Goal: Information Seeking & Learning: Learn about a topic

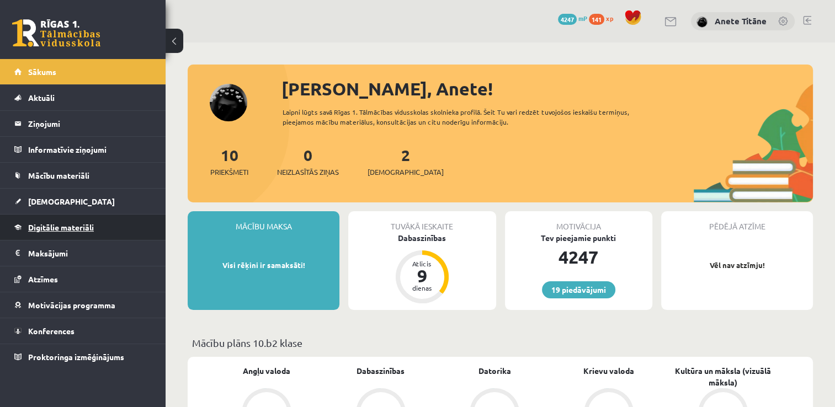
click at [66, 221] on link "Digitālie materiāli" at bounding box center [82, 227] width 137 height 25
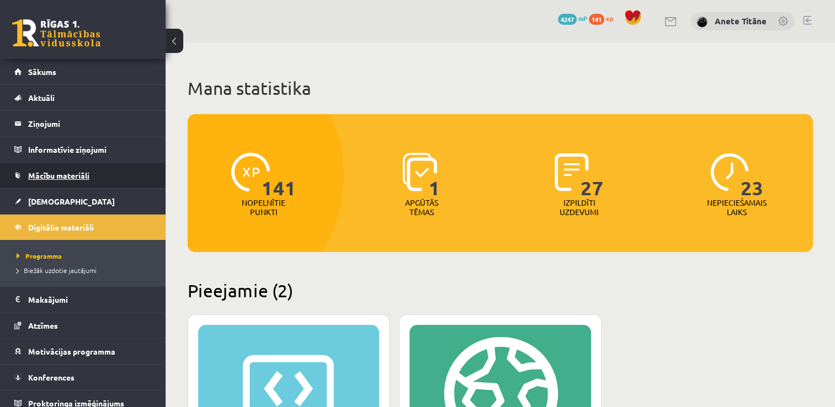
click at [38, 172] on span "Mācību materiāli" at bounding box center [58, 175] width 61 height 10
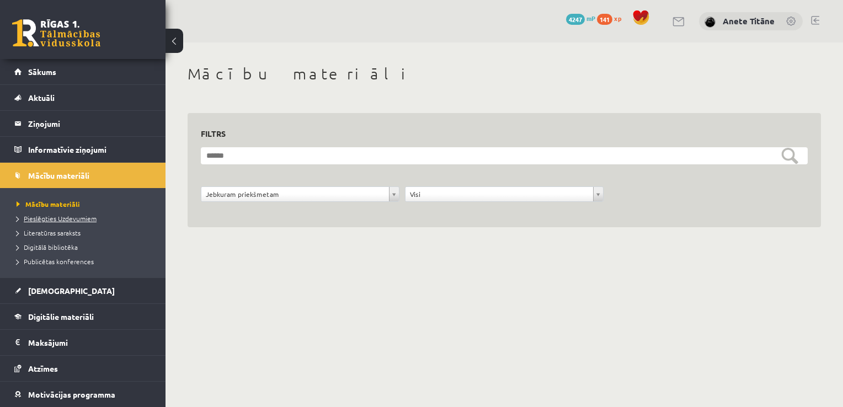
click at [41, 216] on span "Pieslēgties Uzdevumiem" at bounding box center [57, 218] width 80 height 9
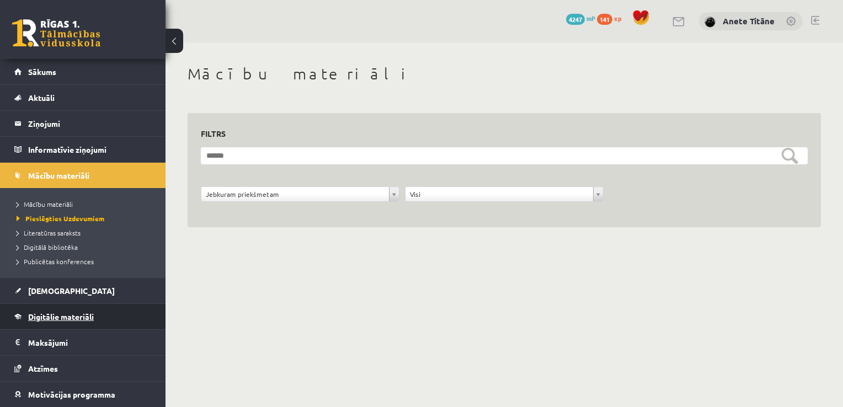
click at [77, 308] on link "Digitālie materiāli" at bounding box center [82, 316] width 137 height 25
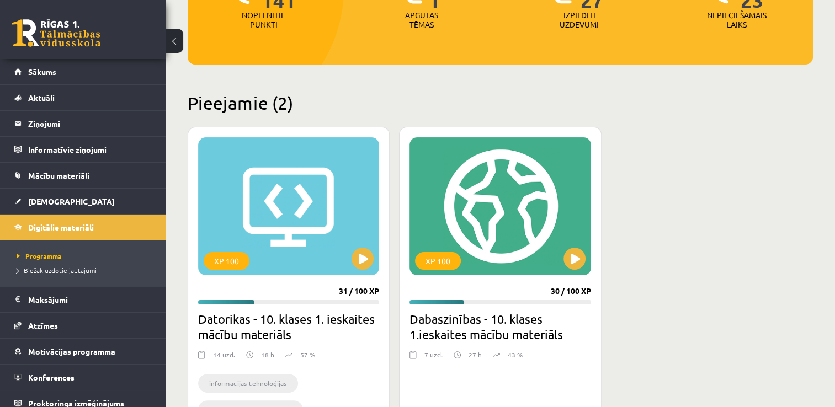
scroll to position [188, 0]
click at [573, 255] on button at bounding box center [574, 259] width 22 height 22
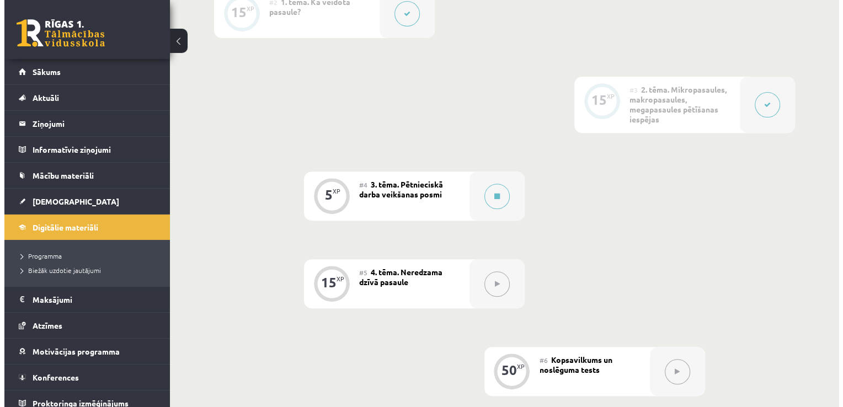
scroll to position [397, 0]
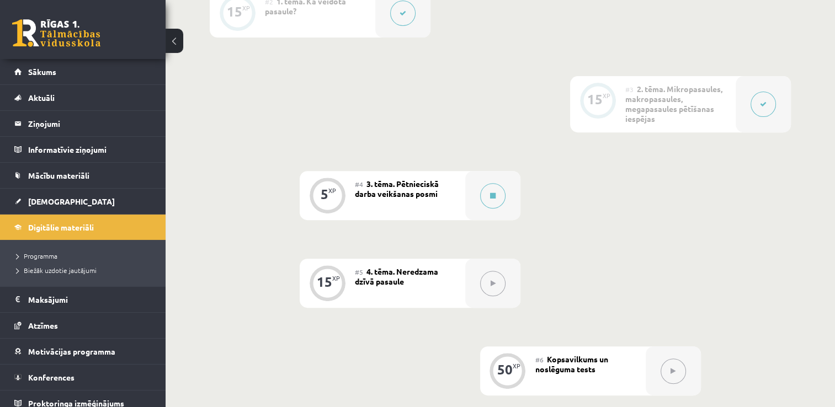
click at [755, 108] on button at bounding box center [762, 104] width 25 height 25
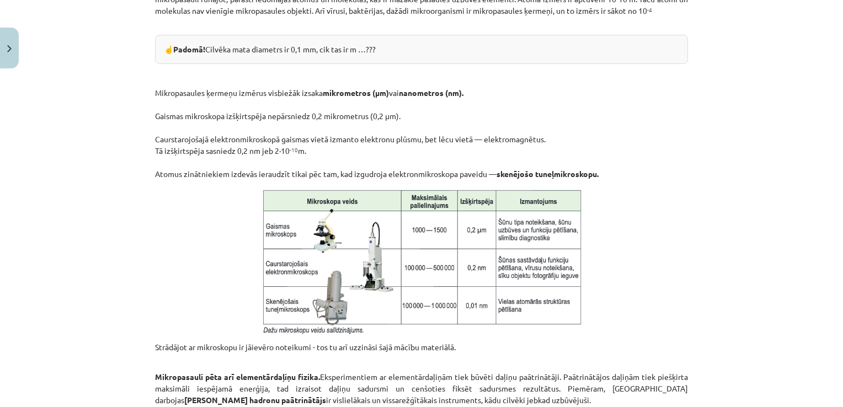
scroll to position [973, 0]
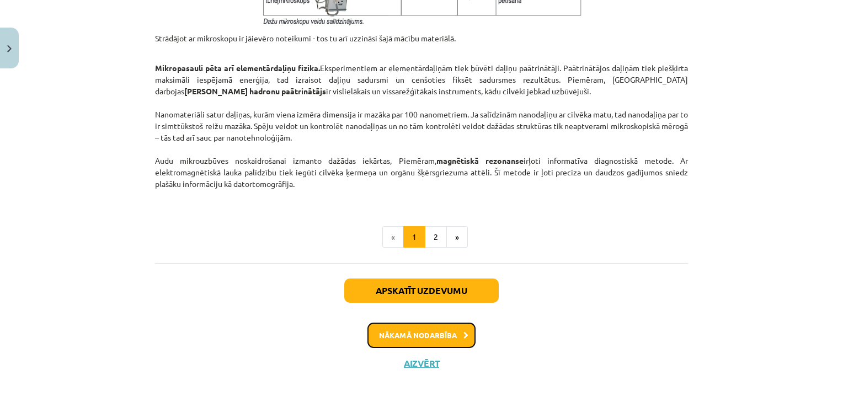
click at [378, 335] on button "Nākamā nodarbība" at bounding box center [421, 335] width 108 height 25
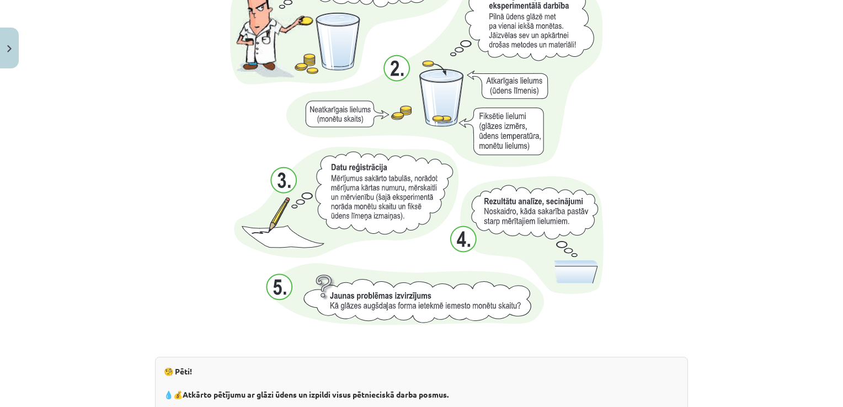
scroll to position [1176, 0]
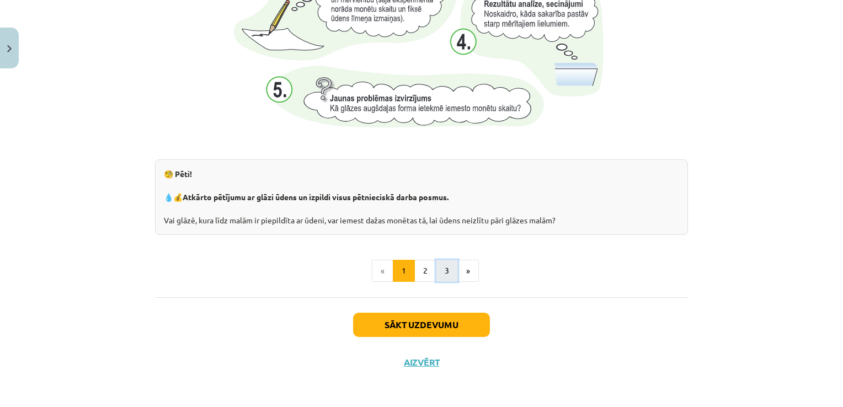
click at [438, 268] on button "3" at bounding box center [447, 271] width 22 height 22
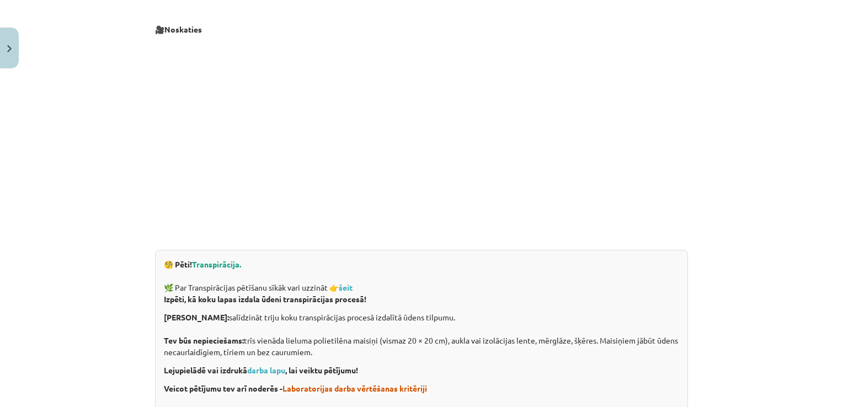
scroll to position [399, 0]
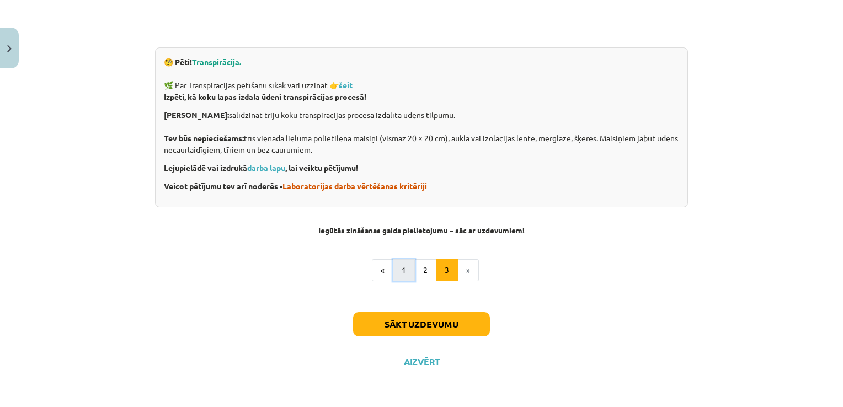
click at [404, 268] on button "1" at bounding box center [404, 270] width 22 height 22
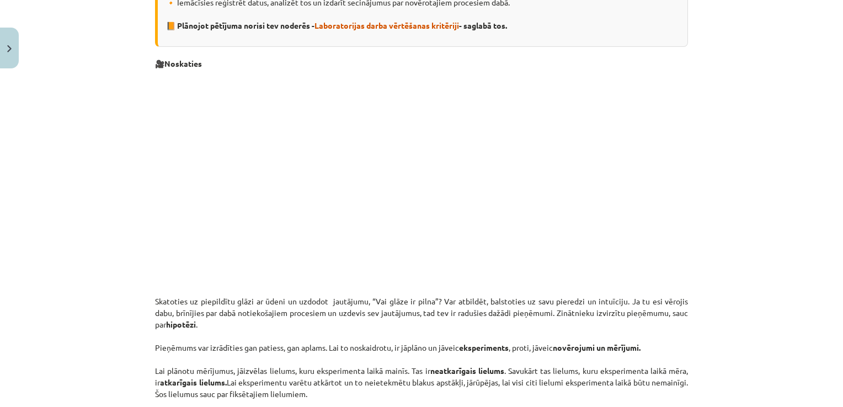
scroll to position [197, 0]
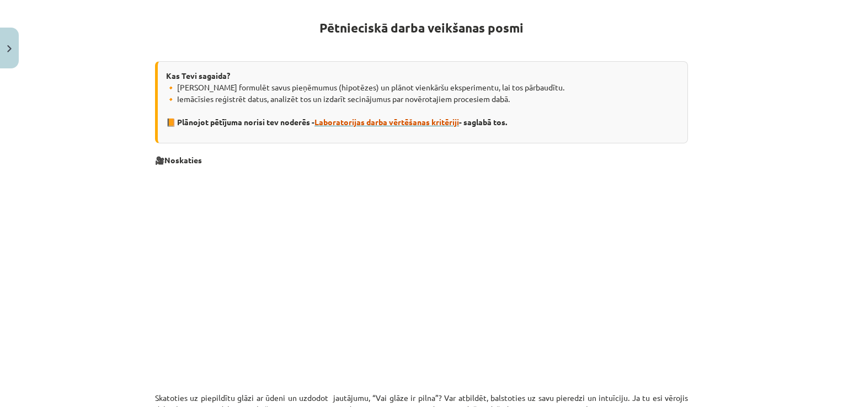
click at [365, 121] on span "Laboratorijas darba vērtēšanas kritēriji" at bounding box center [386, 122] width 145 height 10
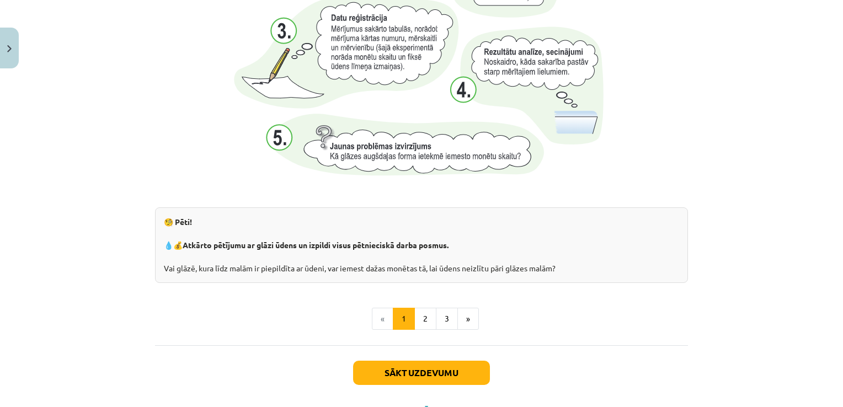
scroll to position [1135, 0]
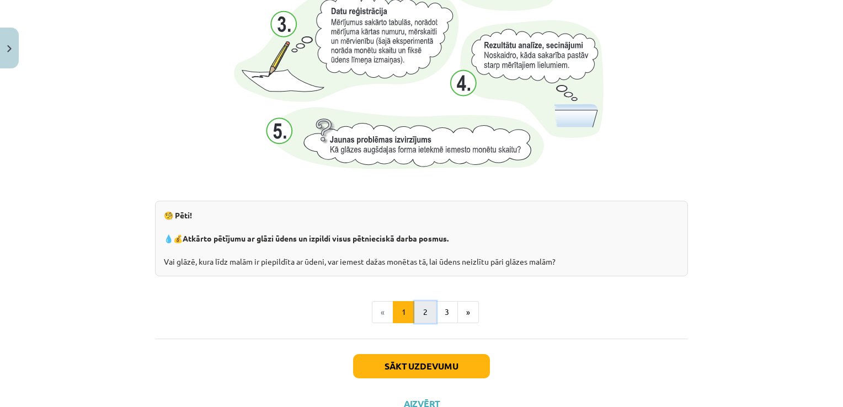
click at [428, 306] on button "2" at bounding box center [425, 312] width 22 height 22
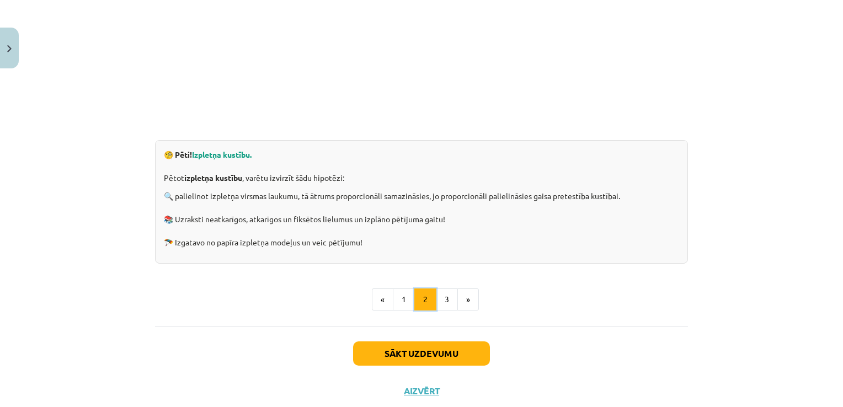
scroll to position [307, 0]
click at [437, 293] on button "3" at bounding box center [447, 299] width 22 height 22
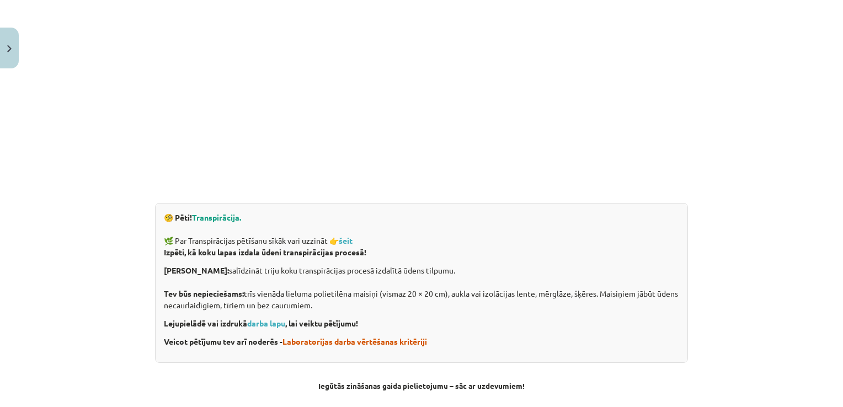
scroll to position [252, 0]
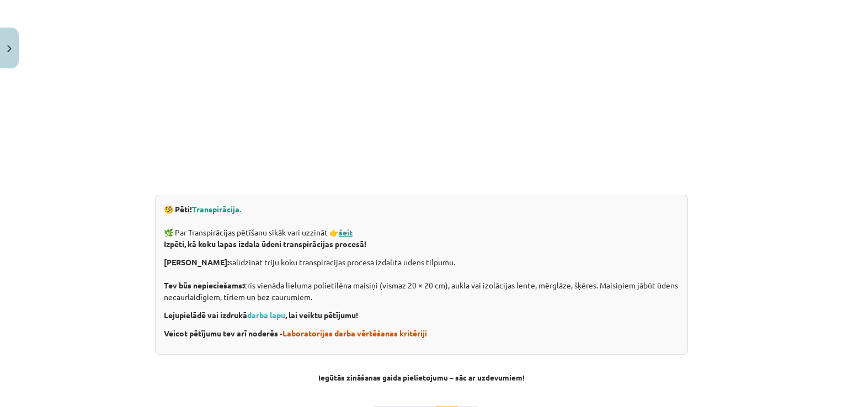
click at [348, 228] on strong "šeit" at bounding box center [346, 232] width 14 height 10
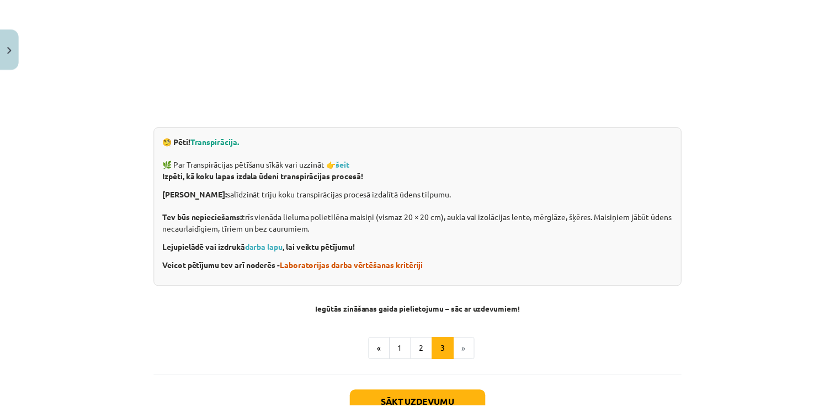
scroll to position [362, 0]
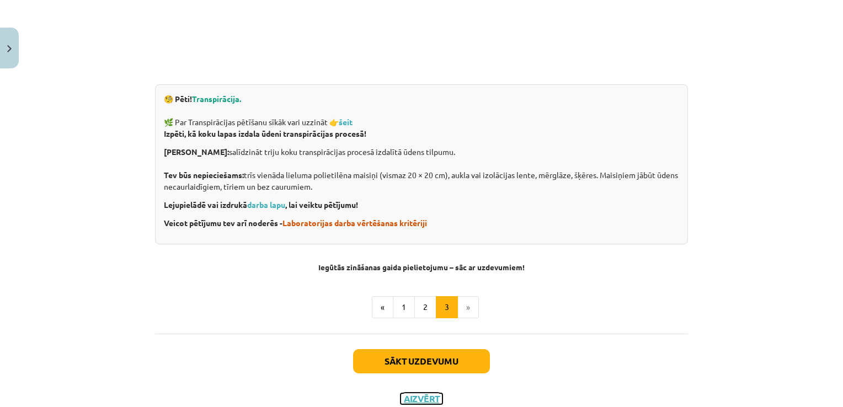
click at [408, 400] on button "Aizvērt" at bounding box center [421, 398] width 42 height 11
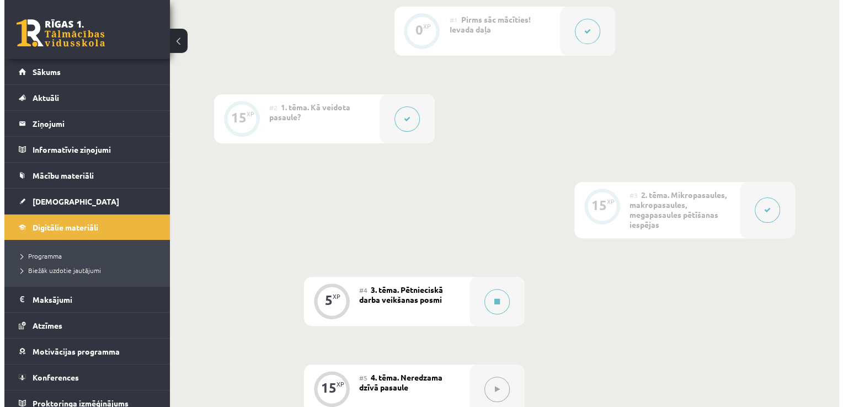
scroll to position [286, 0]
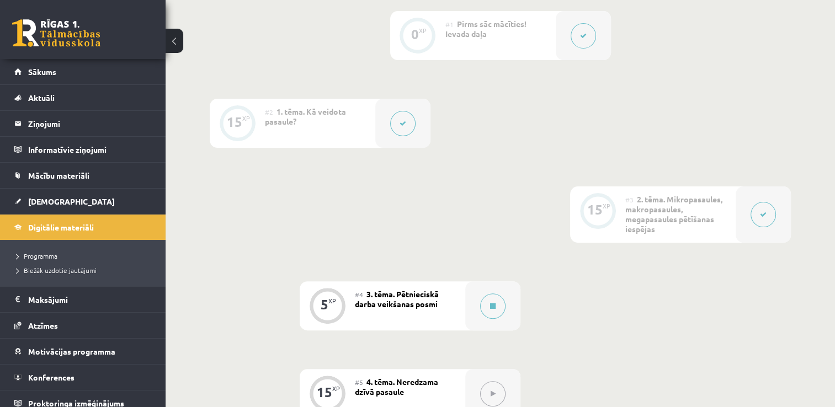
click at [755, 216] on button at bounding box center [762, 214] width 25 height 25
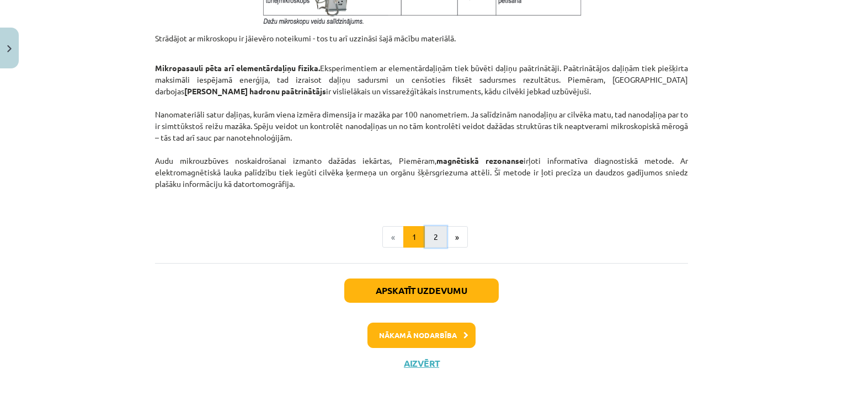
click at [435, 231] on button "2" at bounding box center [436, 237] width 22 height 22
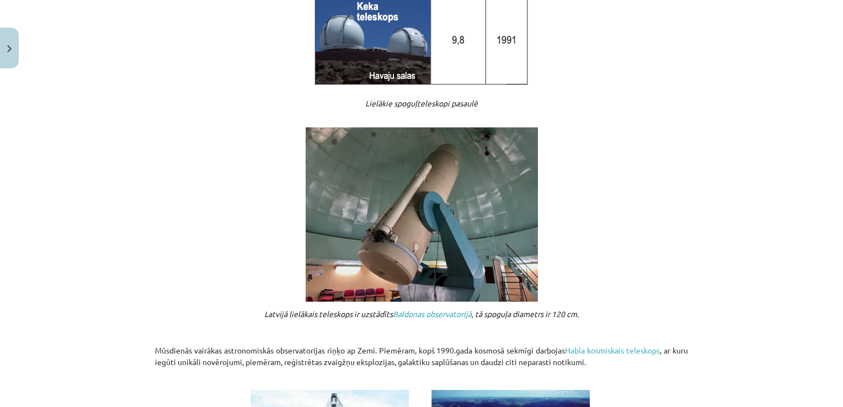
scroll to position [1152, 0]
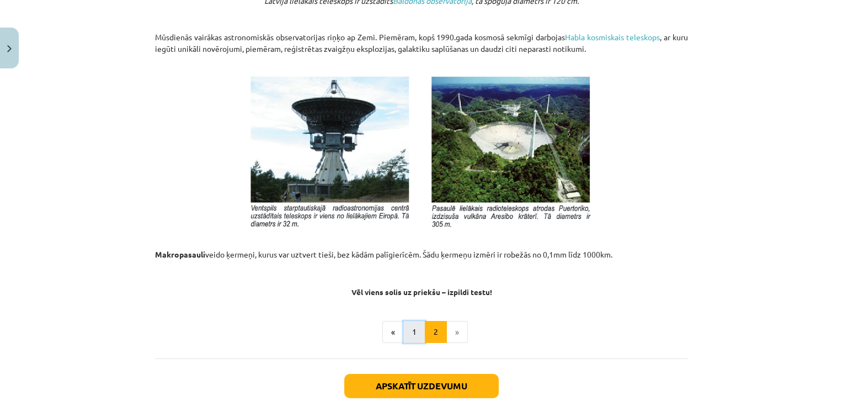
click at [404, 334] on button "1" at bounding box center [414, 332] width 22 height 22
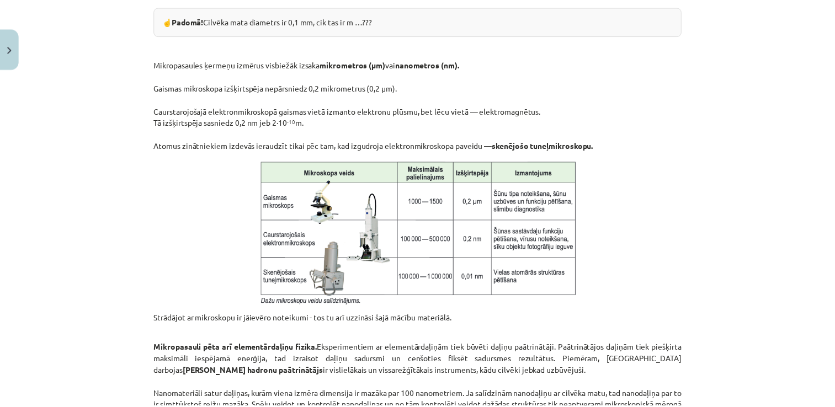
scroll to position [711, 0]
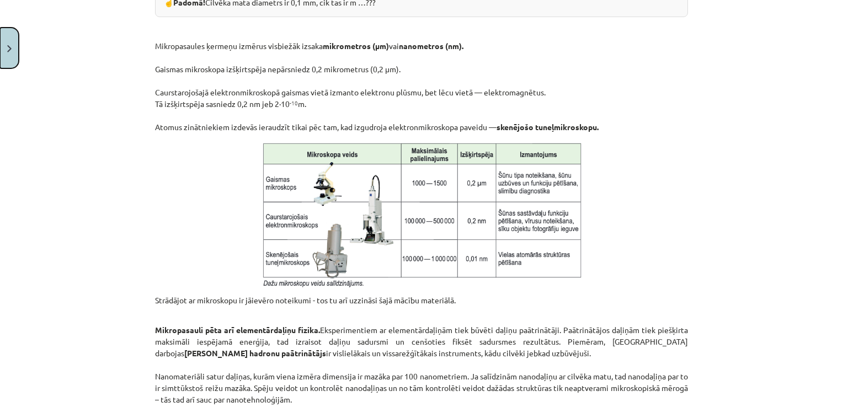
click at [14, 52] on button "Close" at bounding box center [9, 48] width 19 height 41
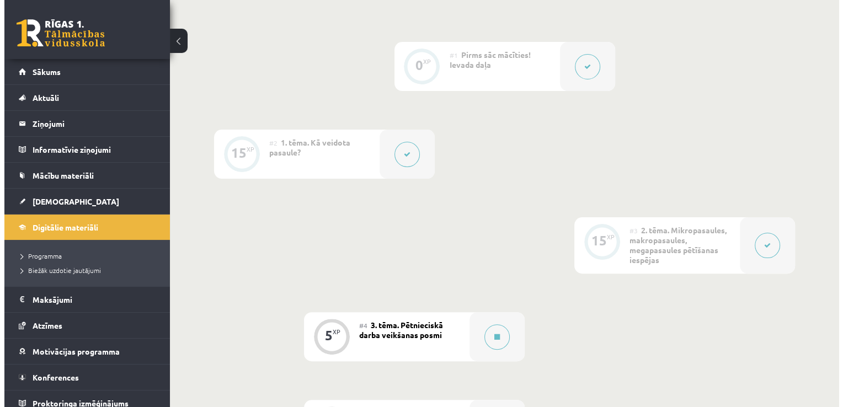
scroll to position [286, 0]
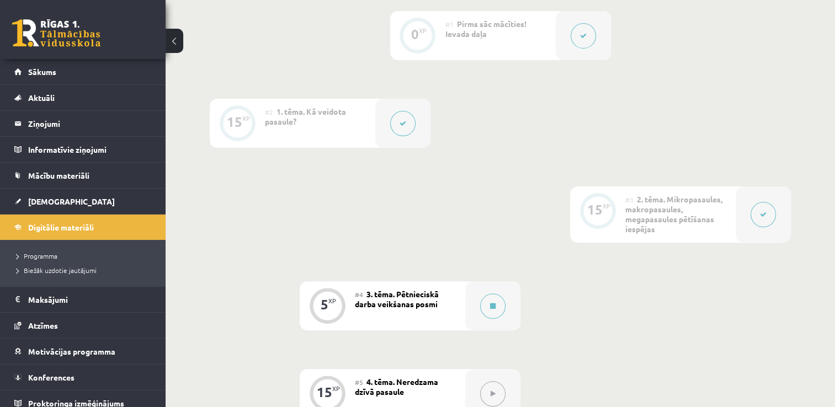
click at [764, 221] on button at bounding box center [762, 214] width 25 height 25
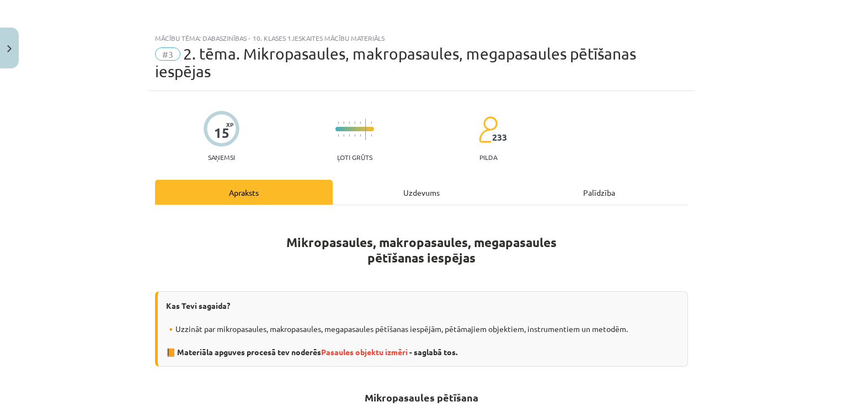
click at [441, 189] on div "Uzdevums" at bounding box center [422, 192] width 178 height 25
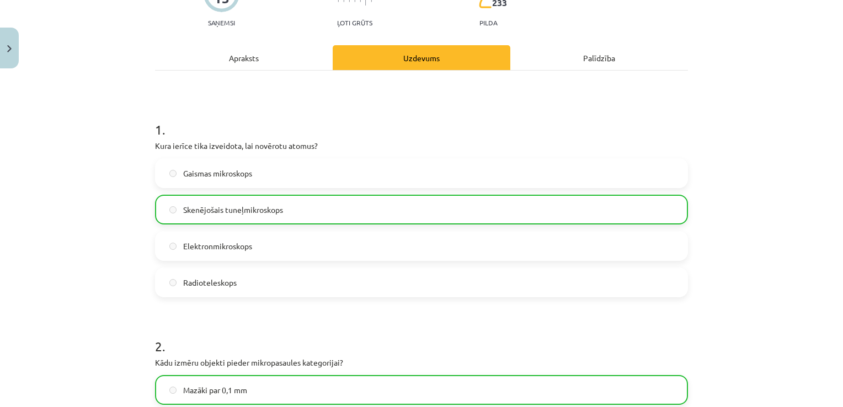
scroll to position [193, 0]
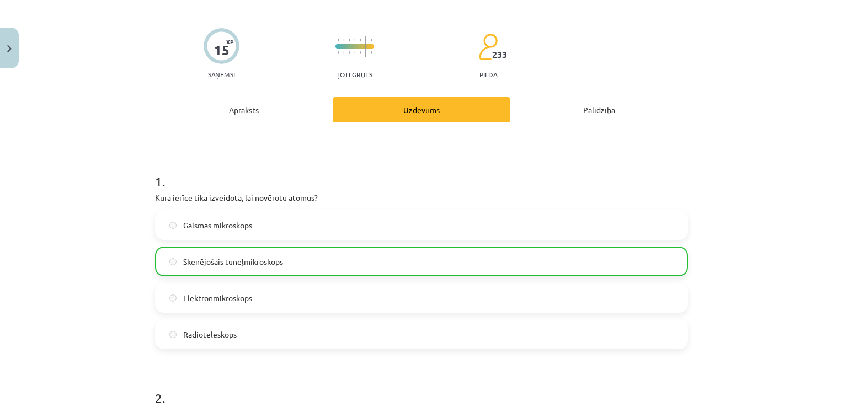
click at [256, 111] on div "Apraksts" at bounding box center [244, 109] width 178 height 25
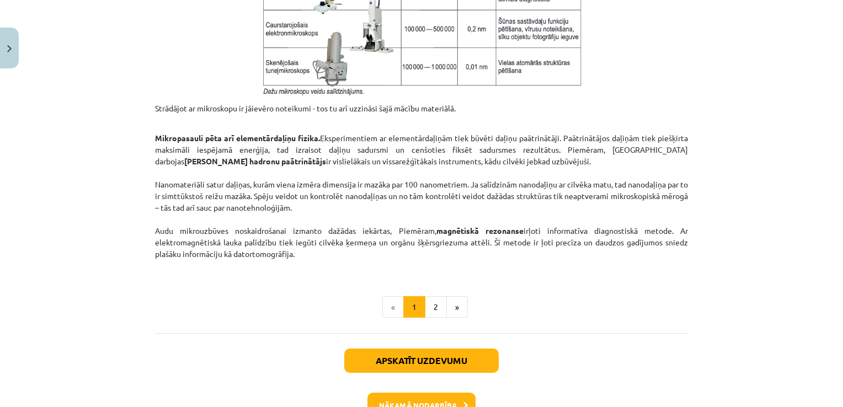
scroll to position [910, 0]
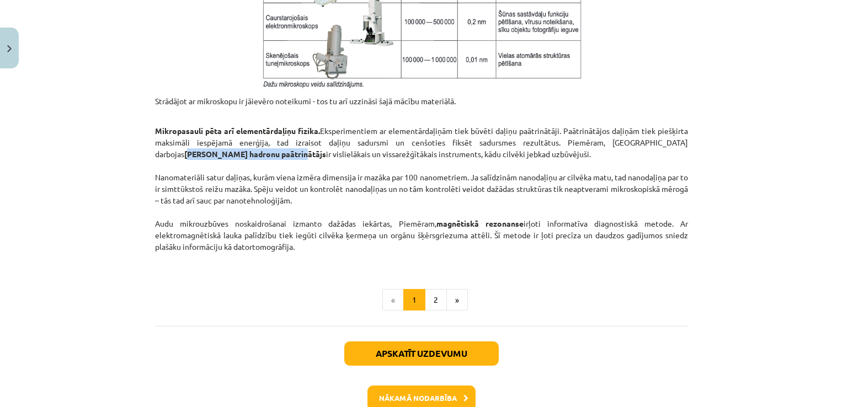
drag, startPoint x: 625, startPoint y: 140, endPoint x: 194, endPoint y: 157, distance: 431.1
click at [194, 157] on p "Mikropasauli pēta arī elementārdaļiņu fizika. Eksperimentiem ar elementārdaļiņā…" at bounding box center [421, 189] width 533 height 151
copy strong "Lielais hadronu paātrinātājs"
click at [388, 179] on p "Mikropasauli pēta arī elementārdaļiņu fizika. Eksperimentiem ar elementārdaļiņā…" at bounding box center [421, 189] width 533 height 151
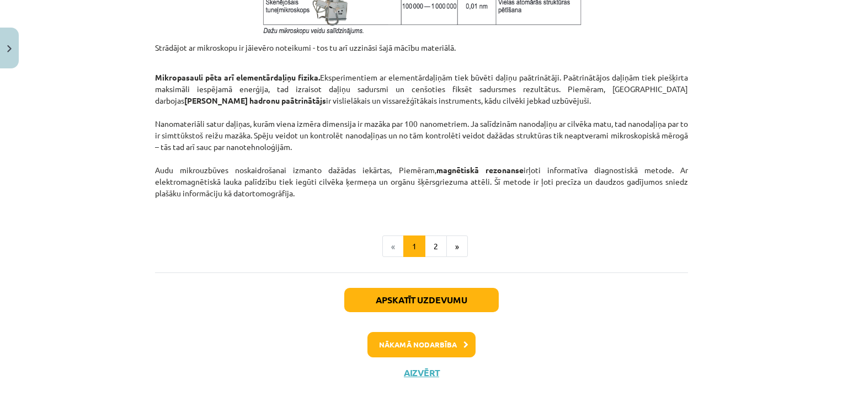
scroll to position [965, 0]
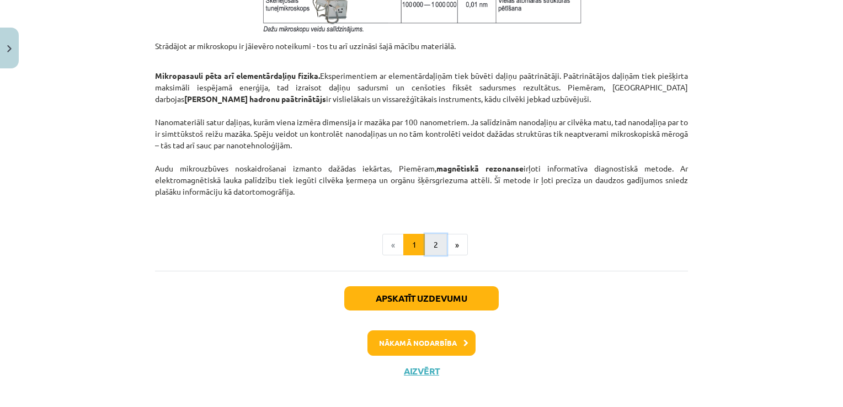
click at [436, 240] on button "2" at bounding box center [436, 245] width 22 height 22
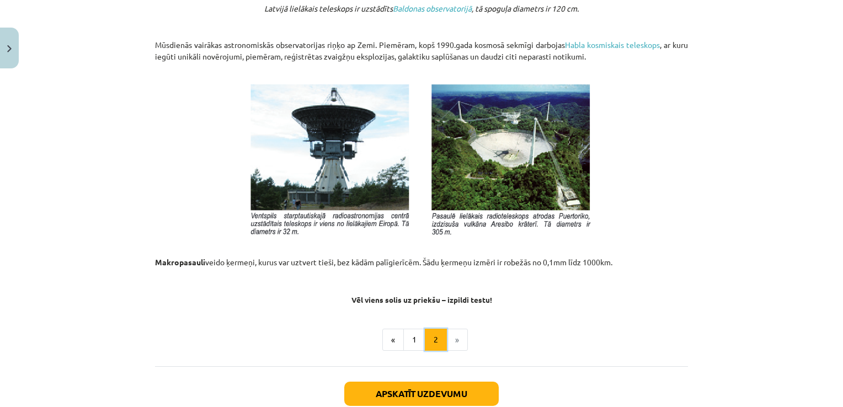
scroll to position [1152, 0]
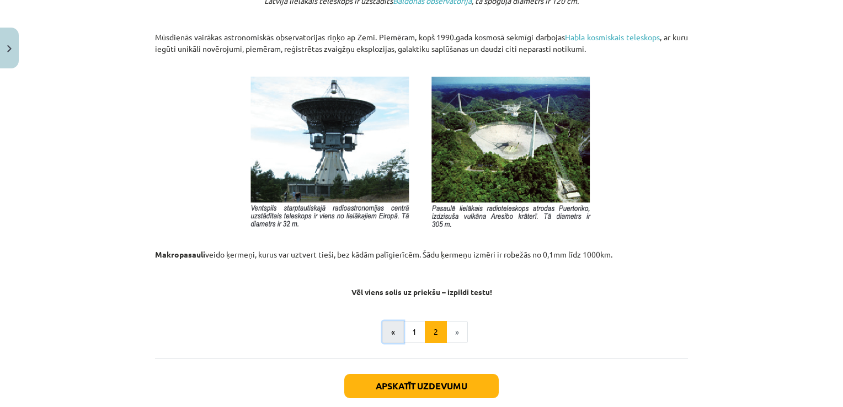
click at [397, 328] on button "«" at bounding box center [393, 332] width 22 height 22
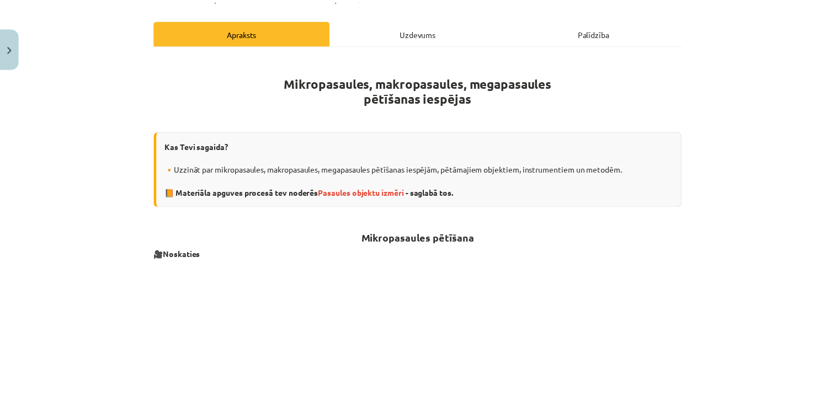
scroll to position [159, 0]
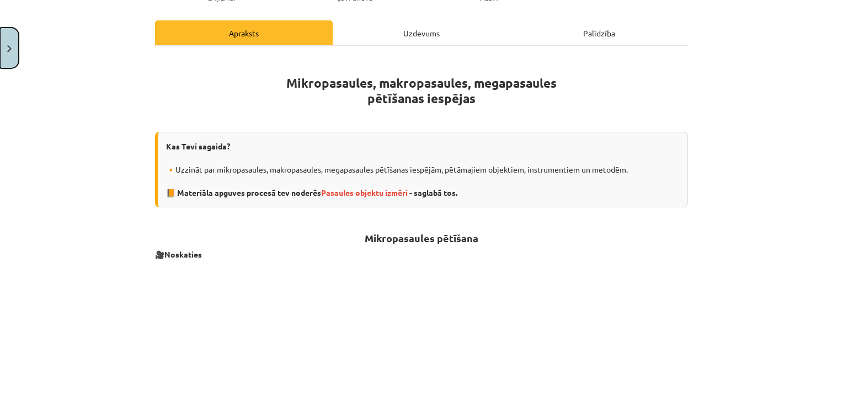
click at [15, 55] on button "Close" at bounding box center [9, 48] width 19 height 41
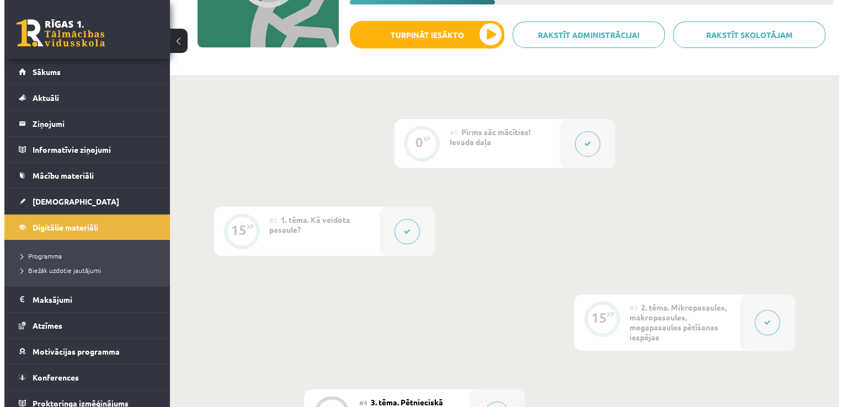
scroll to position [176, 0]
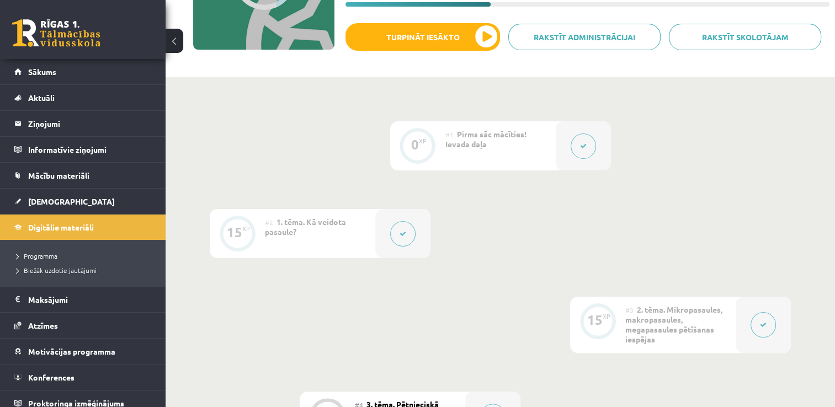
click at [409, 236] on button at bounding box center [402, 233] width 25 height 25
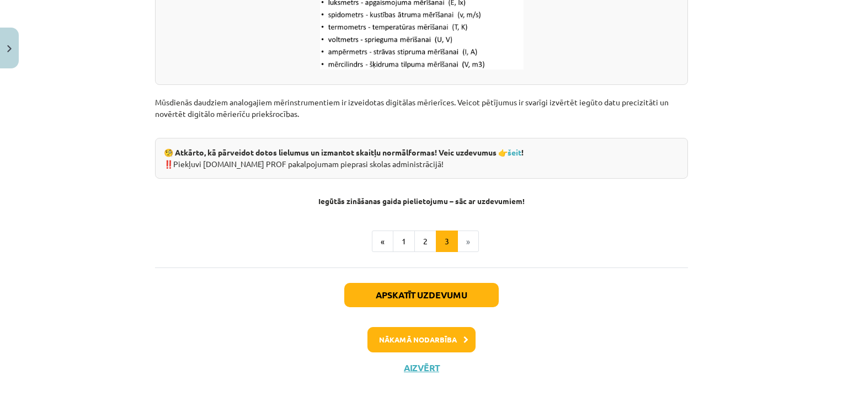
scroll to position [1485, 0]
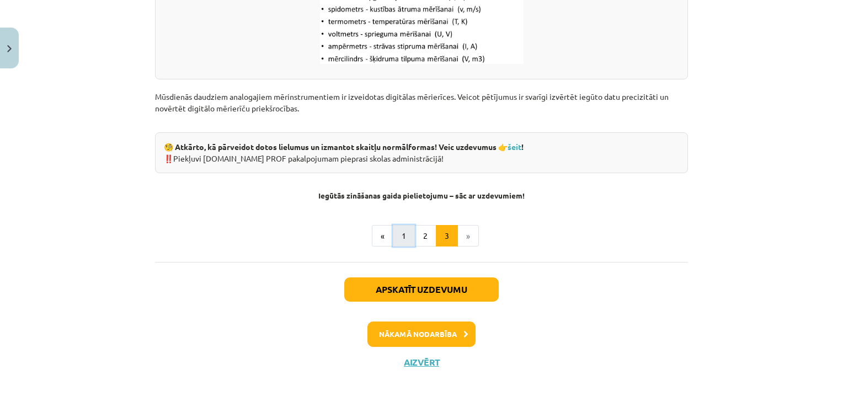
click at [403, 233] on button "1" at bounding box center [404, 236] width 22 height 22
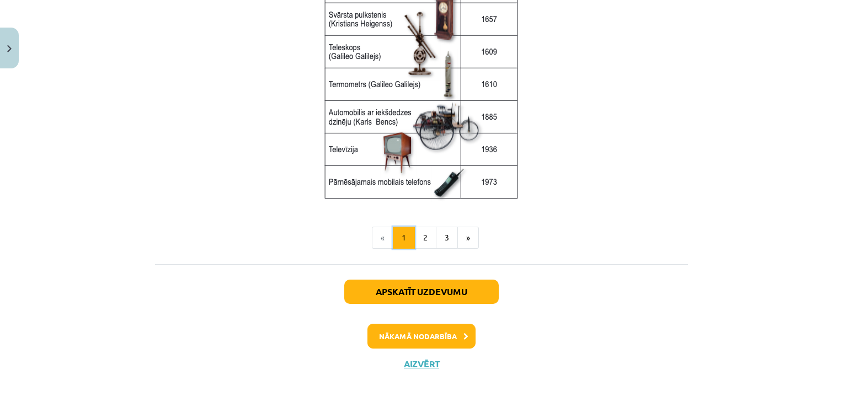
scroll to position [1516, 0]
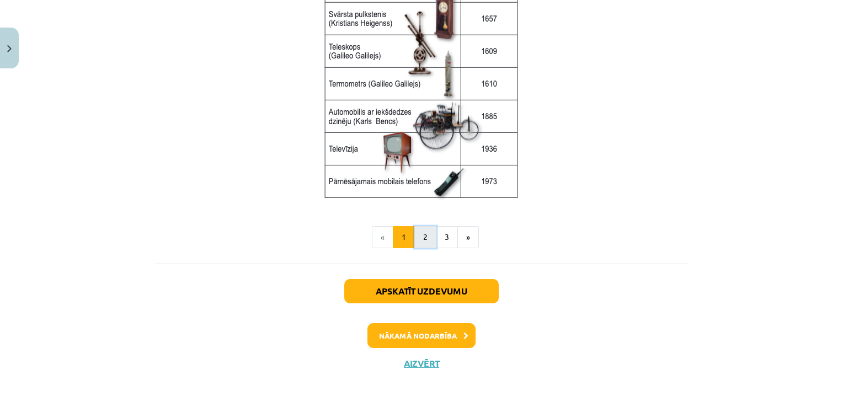
click at [417, 229] on button "2" at bounding box center [425, 237] width 22 height 22
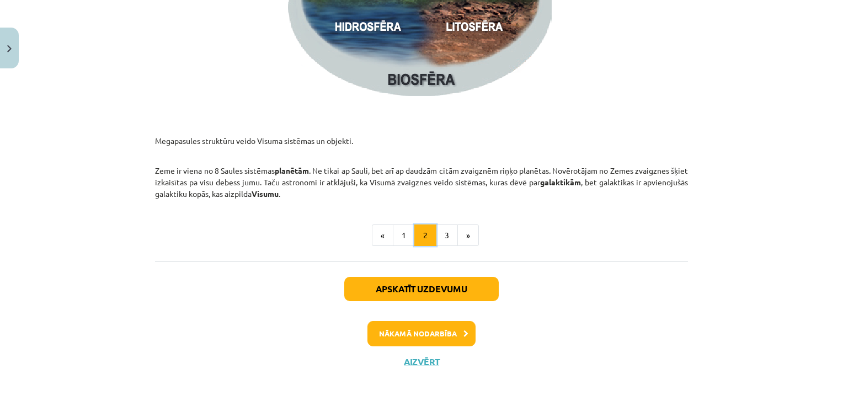
scroll to position [1706, 0]
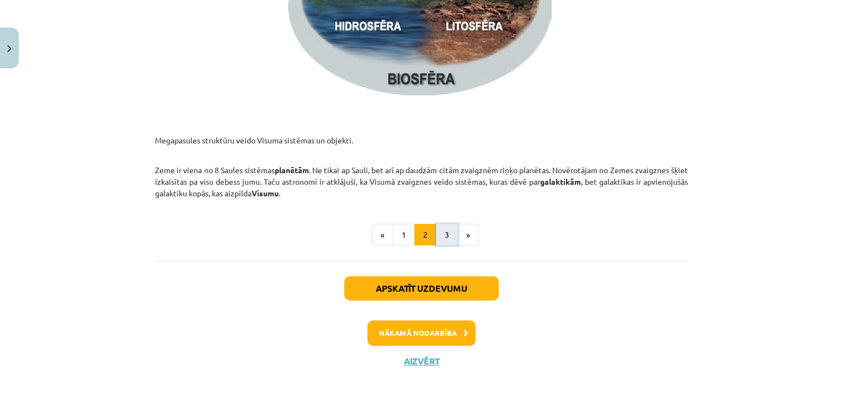
click at [448, 234] on button "3" at bounding box center [447, 235] width 22 height 22
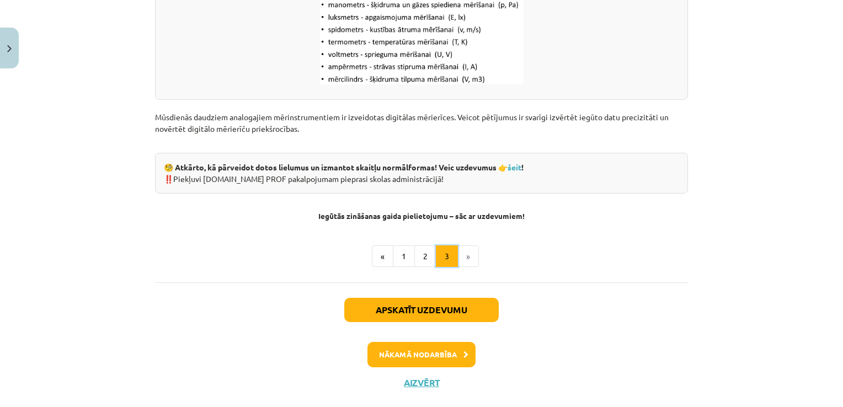
scroll to position [1466, 0]
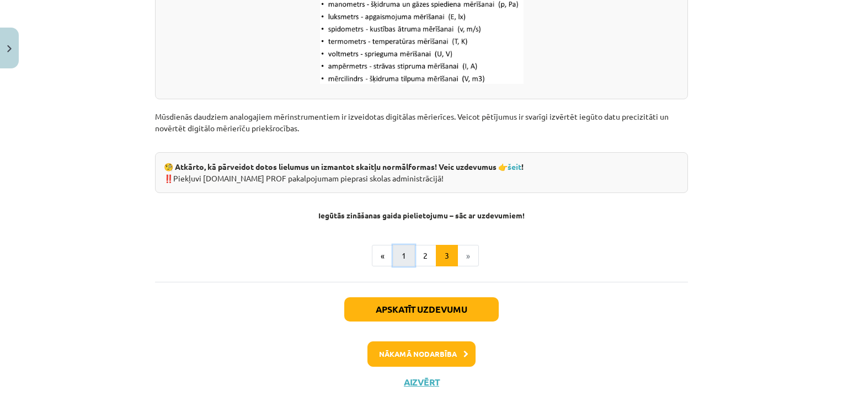
click at [398, 261] on button "1" at bounding box center [404, 256] width 22 height 22
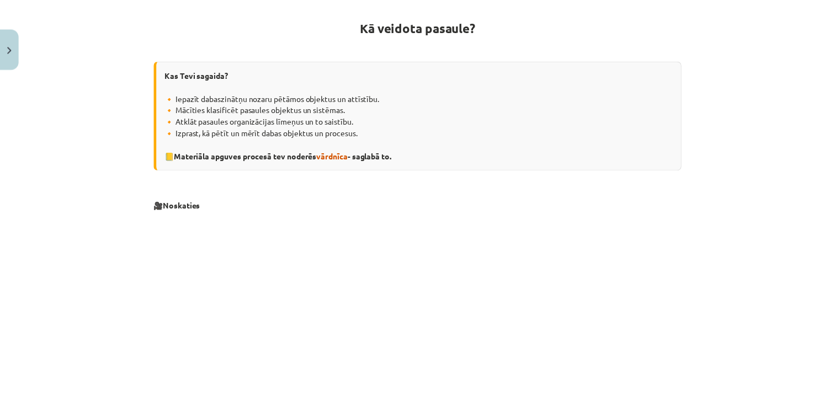
scroll to position [197, 0]
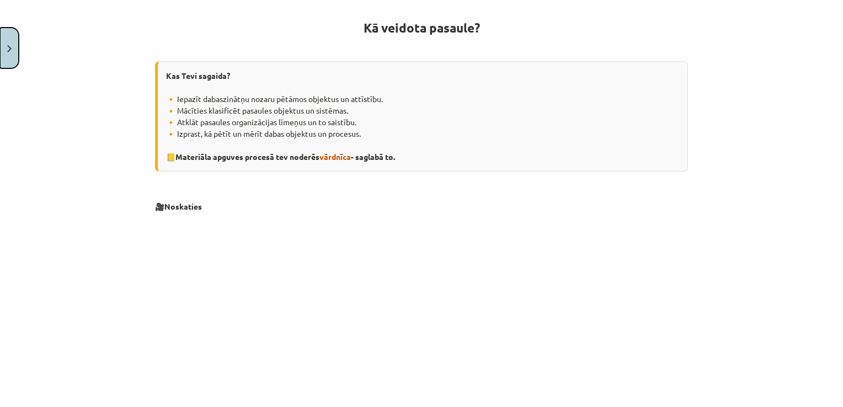
click at [13, 50] on button "Close" at bounding box center [9, 48] width 19 height 41
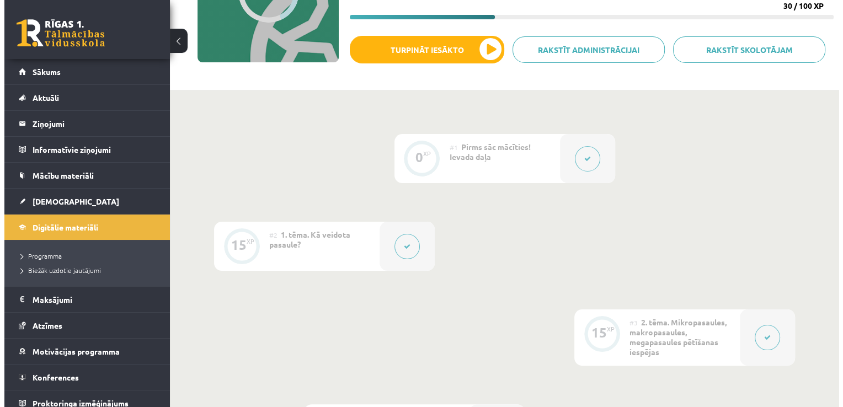
scroll to position [176, 0]
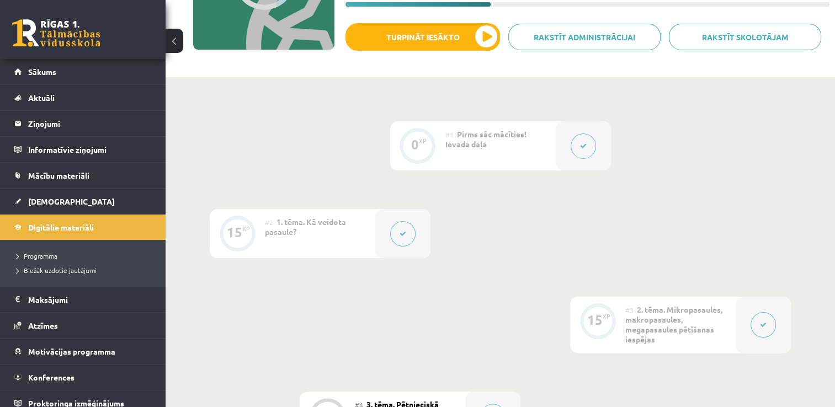
click at [406, 234] on button at bounding box center [402, 233] width 25 height 25
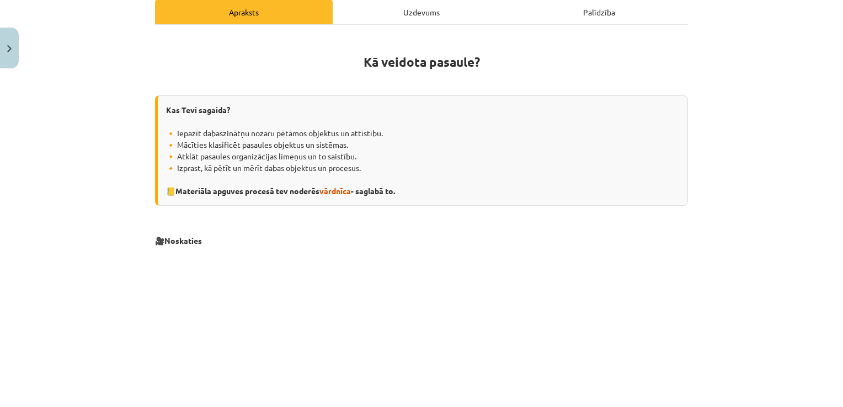
scroll to position [165, 0]
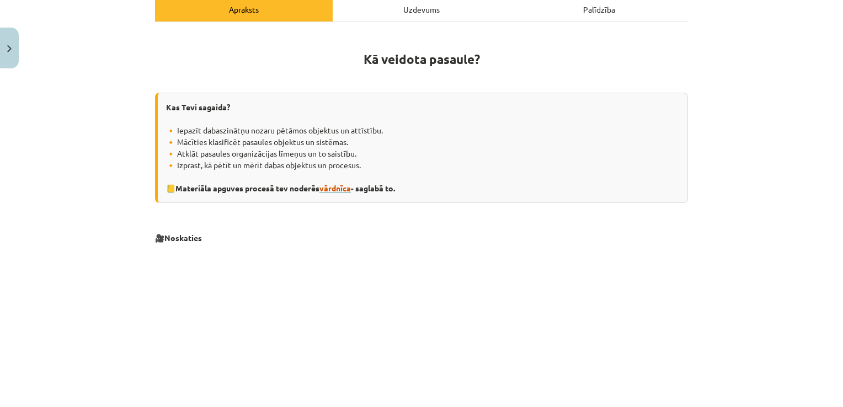
click at [339, 189] on span "vārdnīca" at bounding box center [334, 188] width 31 height 10
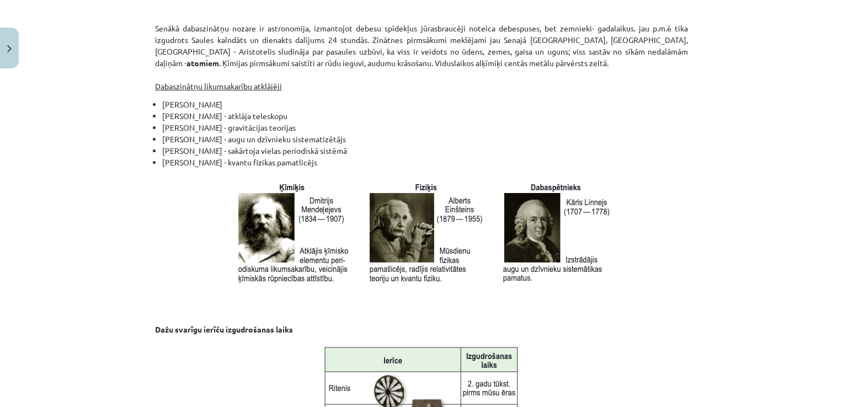
scroll to position [1086, 0]
